Goal: Navigation & Orientation: Find specific page/section

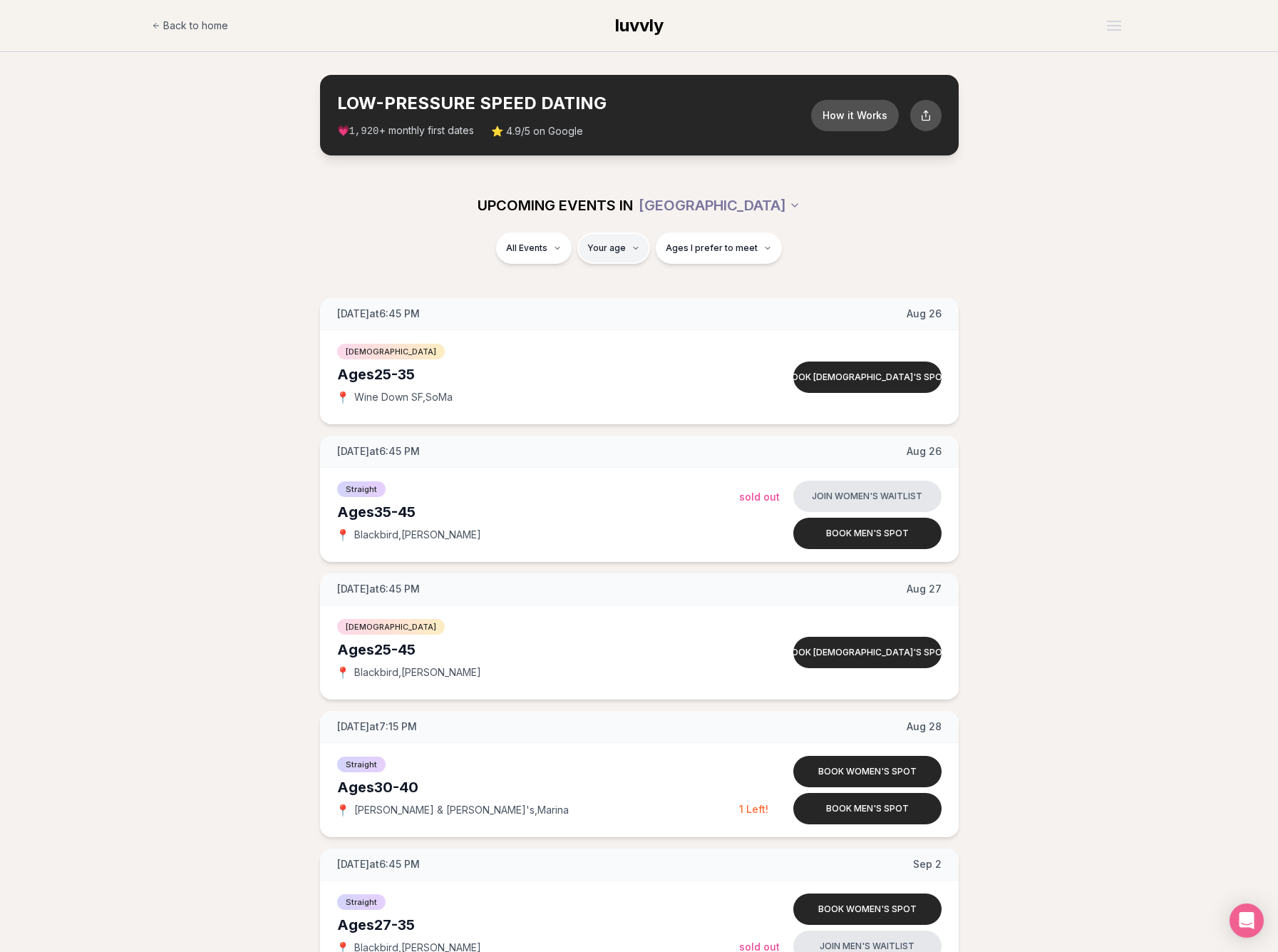
type input "**"
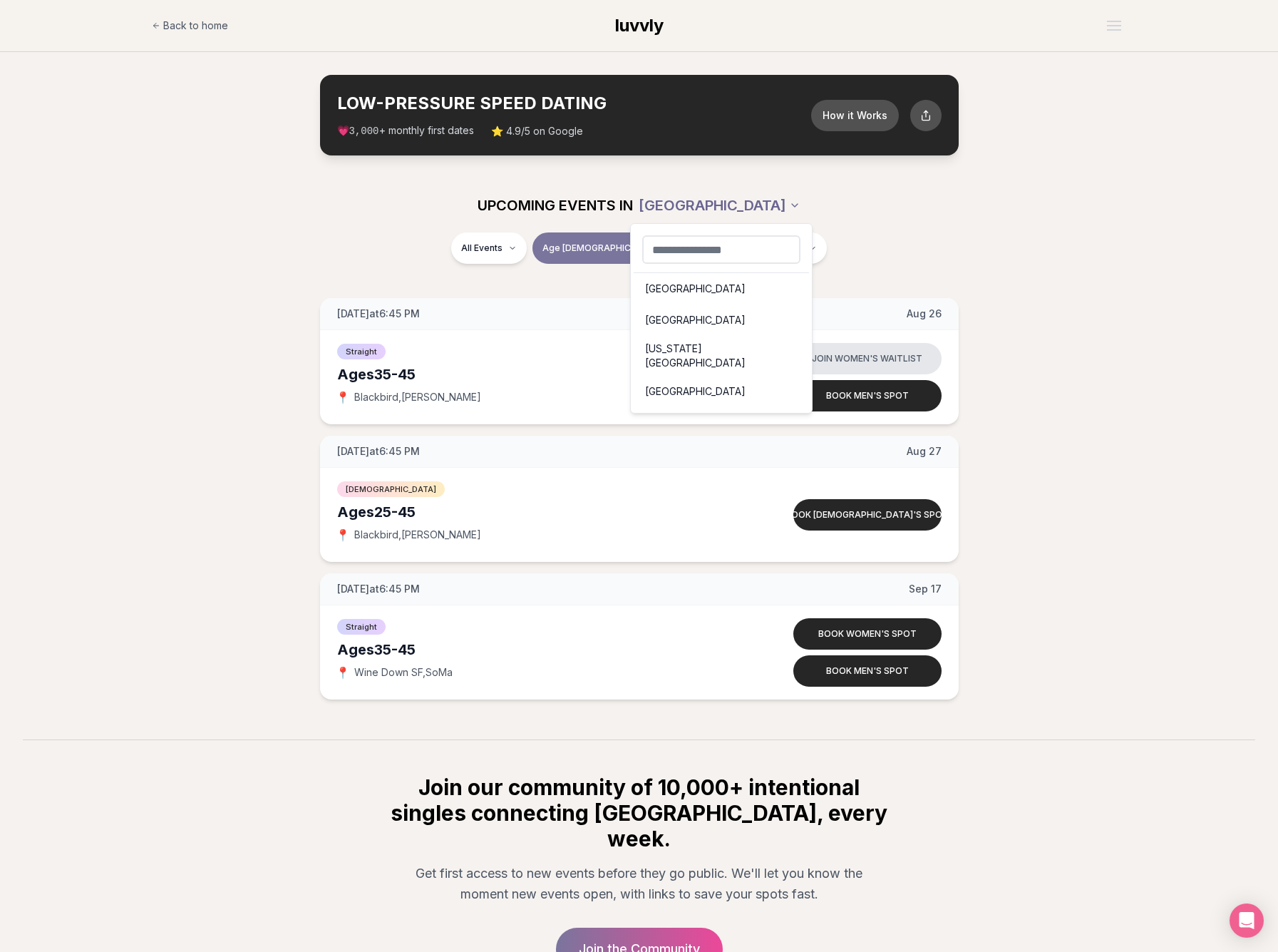
click at [707, 197] on html "Back to home luvvly LOW-PRESSURE SPEED DATING How it Works 💗 3,000 + monthly fi…" at bounding box center [639, 548] width 1278 height 1096
click at [668, 291] on div "[GEOGRAPHIC_DATA]" at bounding box center [722, 288] width 176 height 31
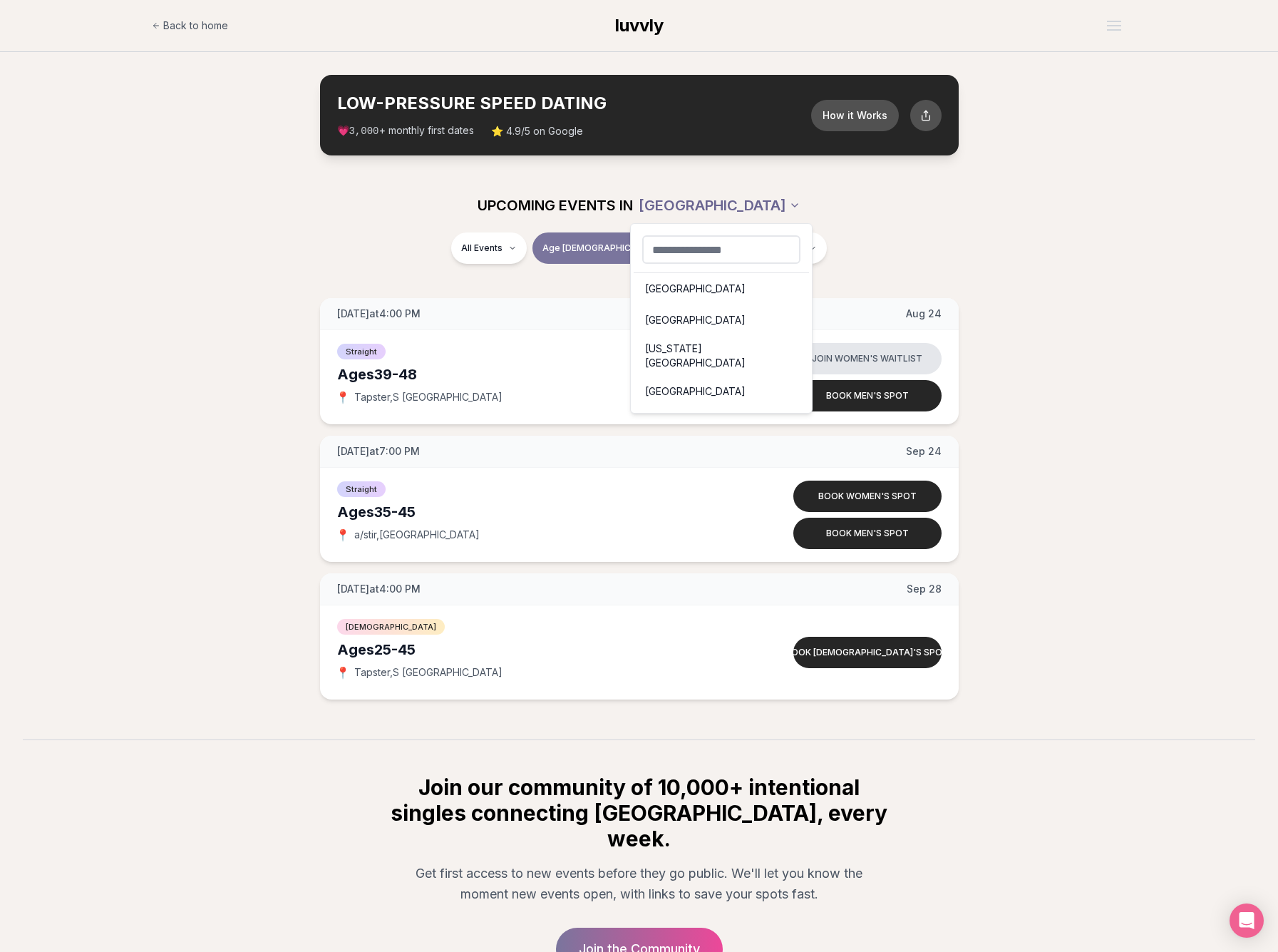
click at [709, 193] on html "Back to home luvvly LOW-PRESSURE SPEED DATING How it Works 💗 3,000 + monthly fi…" at bounding box center [639, 548] width 1278 height 1096
click at [665, 319] on div "[GEOGRAPHIC_DATA]" at bounding box center [722, 320] width 176 height 31
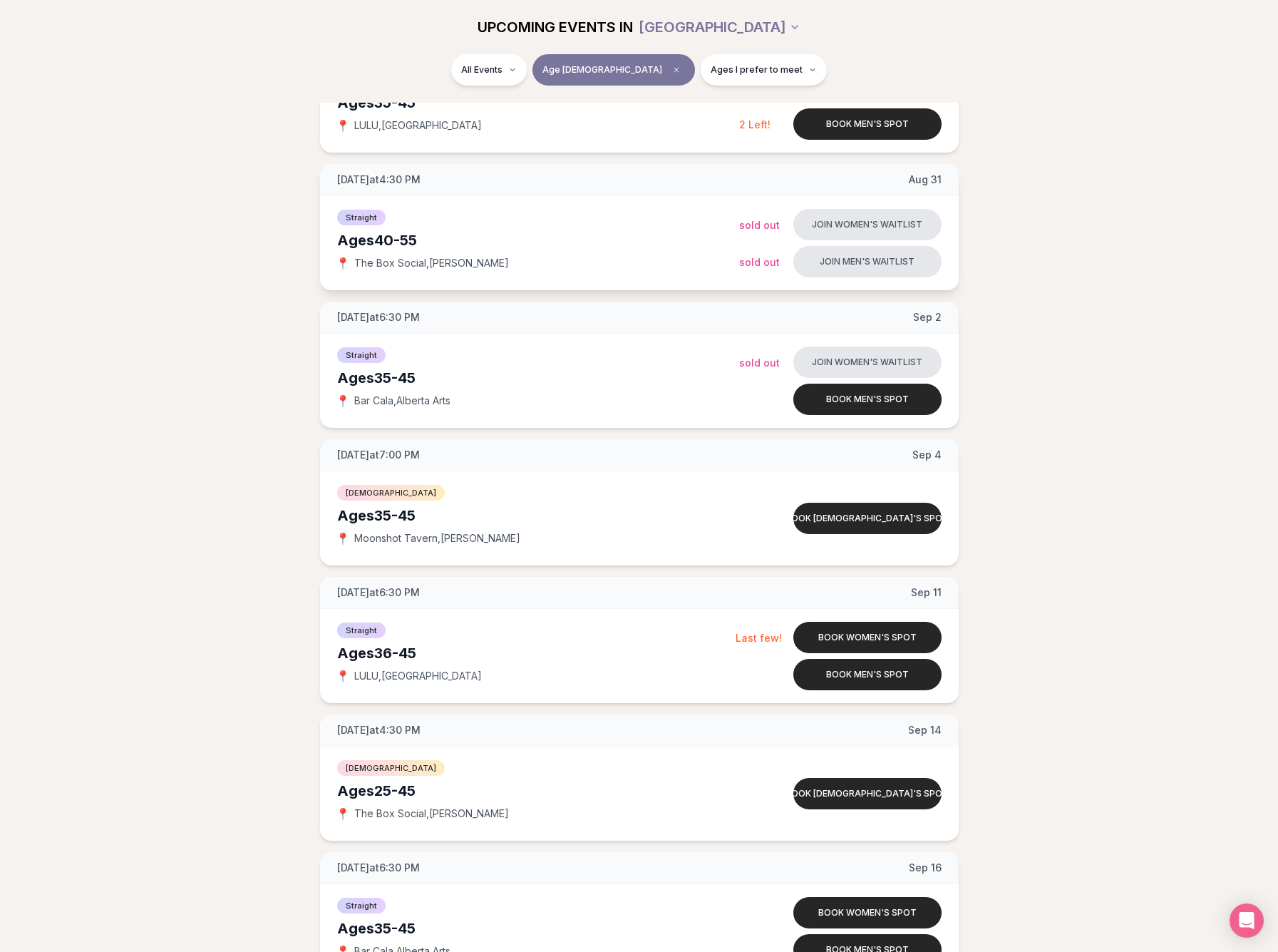
scroll to position [686, 0]
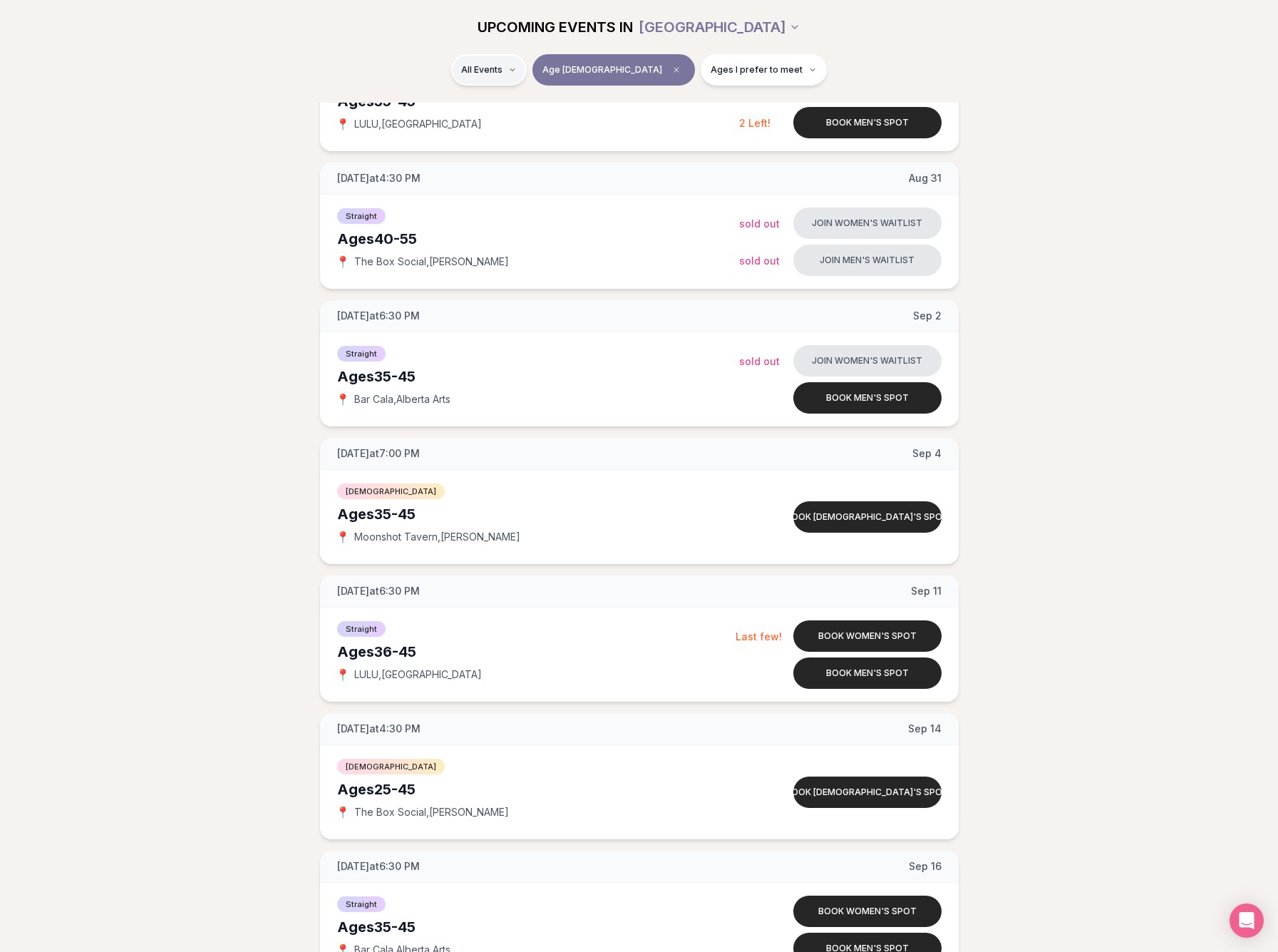
click at [545, 72] on html "Back to home luvvly LOW-PRESSURE SPEED DATING How it Works 💗 3,000 + monthly fi…" at bounding box center [639, 619] width 1278 height 2610
click at [519, 110] on span "Straight" at bounding box center [507, 108] width 35 height 14
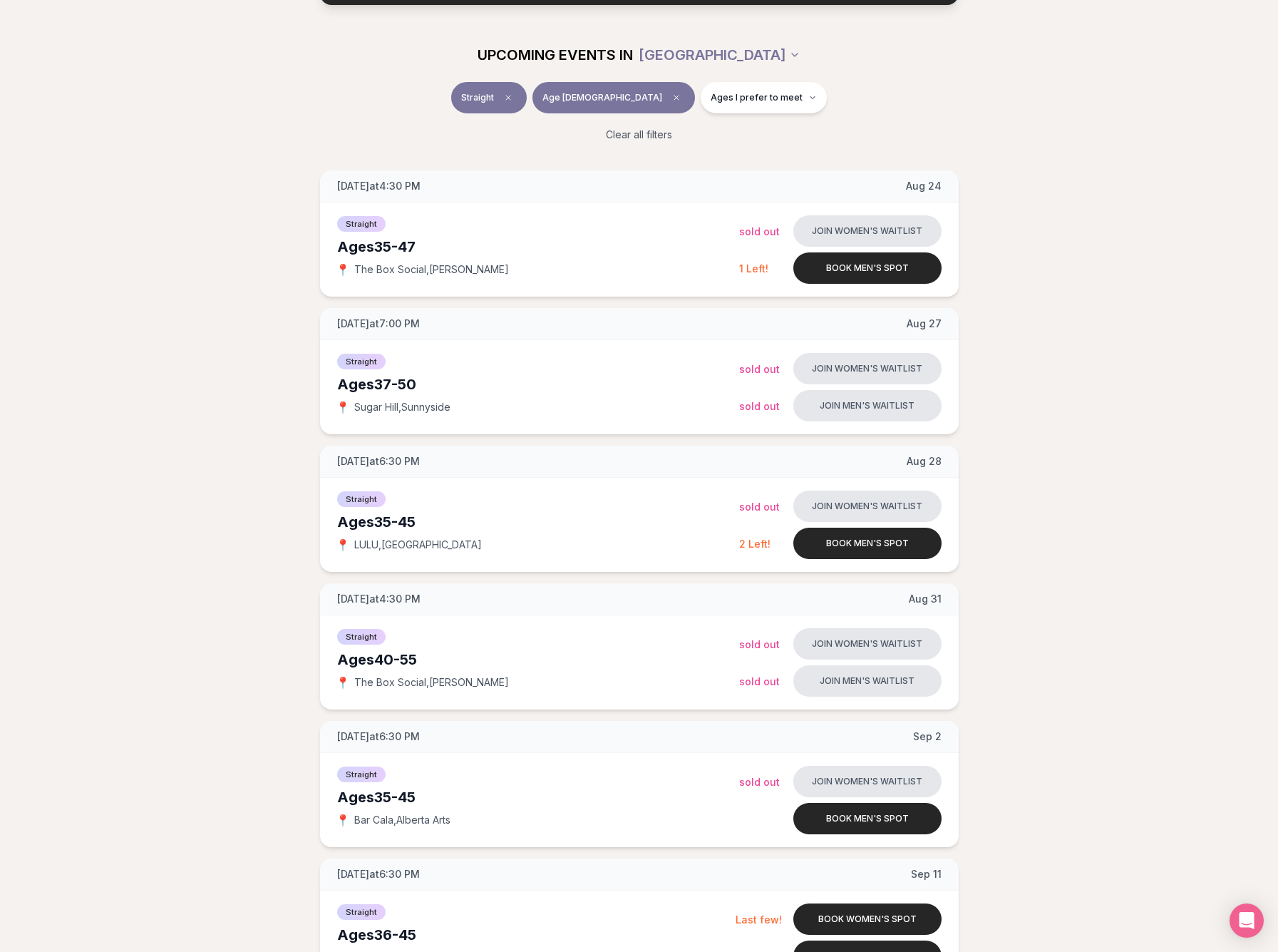
scroll to position [118, 0]
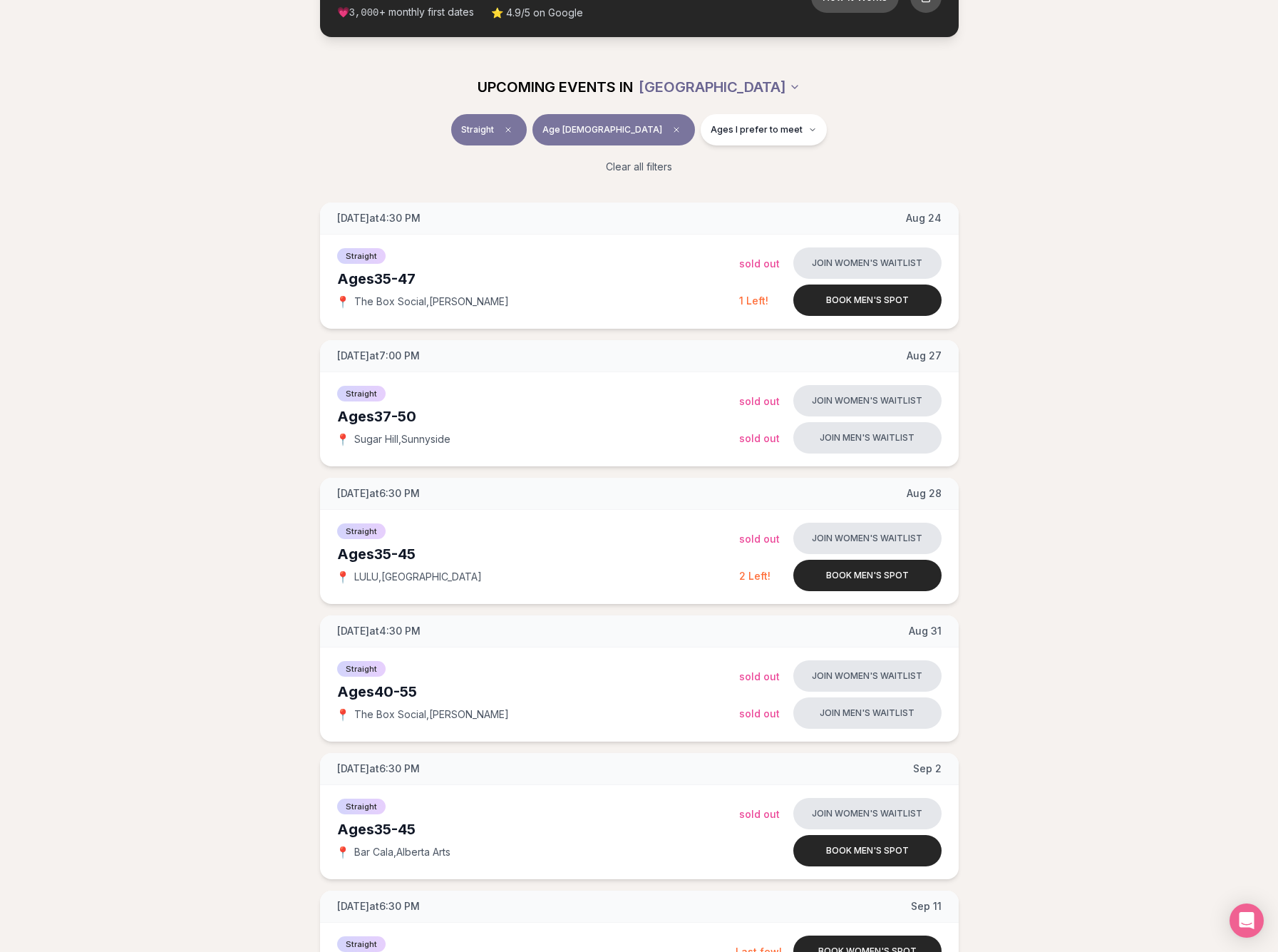
click at [711, 86] on html "Back to home luvvly LOW-PRESSURE SPEED DATING How it Works 💗 3,000 + monthly fi…" at bounding box center [639, 922] width 1278 height 2082
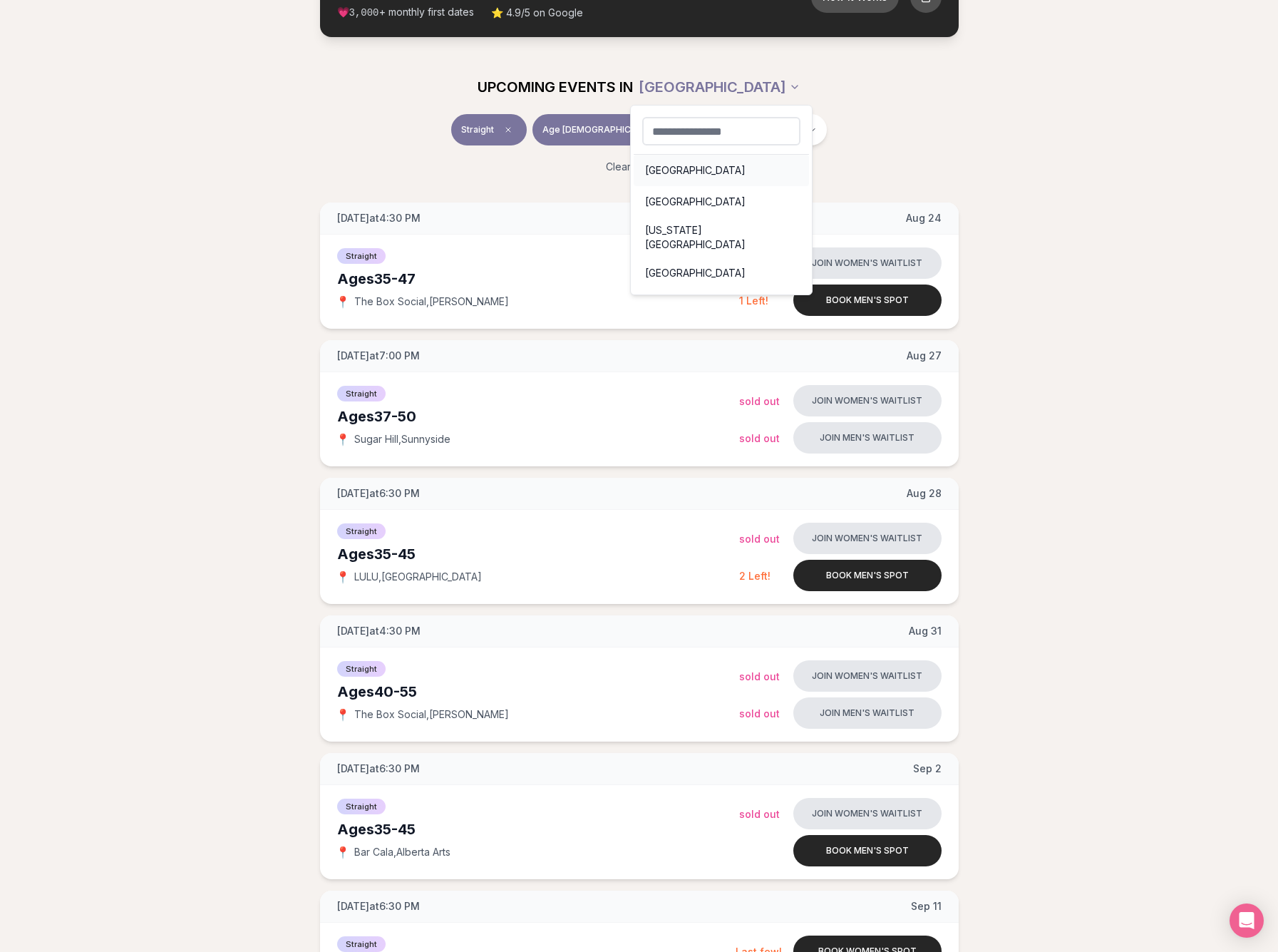
click at [673, 159] on div "[GEOGRAPHIC_DATA]" at bounding box center [722, 170] width 176 height 31
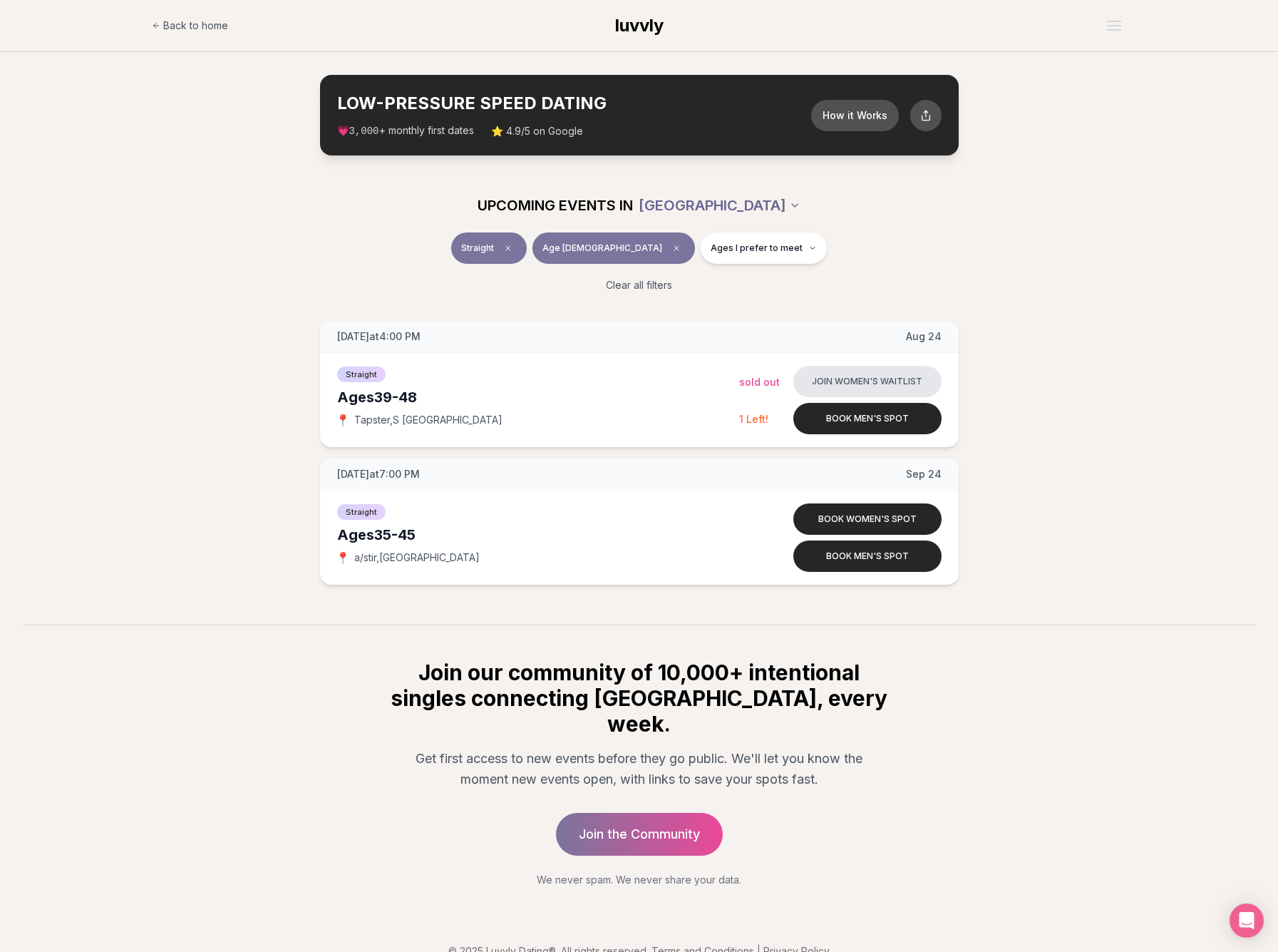
click at [713, 208] on html "Back to home luvvly LOW-PRESSURE SPEED DATING How it Works 💗 3,000 + monthly fi…" at bounding box center [639, 490] width 1278 height 981
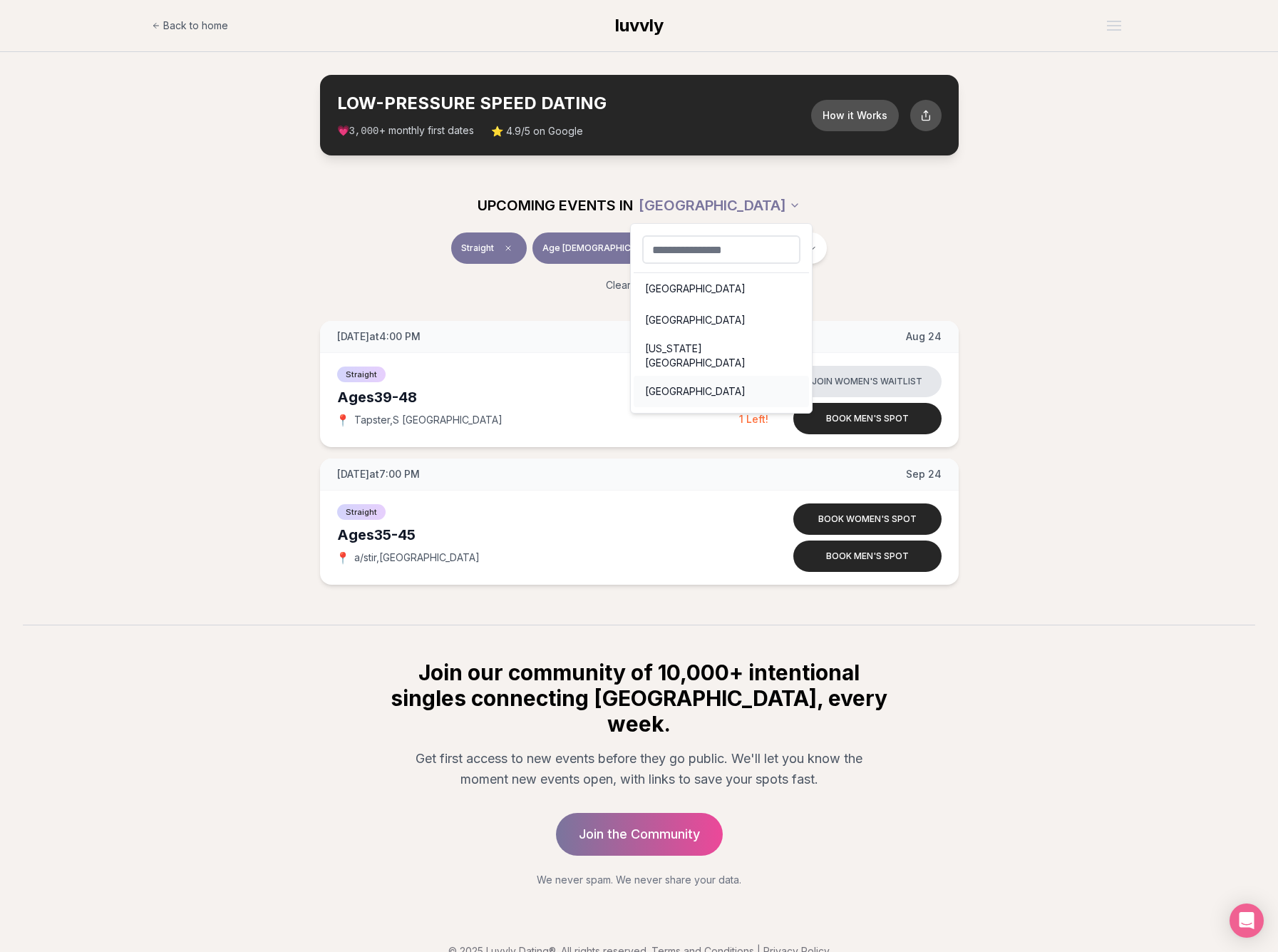
click at [701, 384] on div "[GEOGRAPHIC_DATA]" at bounding box center [722, 391] width 176 height 31
